Goal: Task Accomplishment & Management: Use online tool/utility

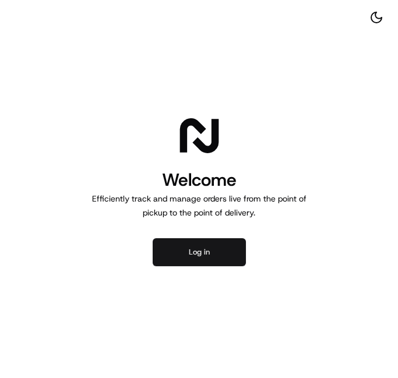
click at [185, 248] on button "Log in" at bounding box center [199, 252] width 93 height 28
